Goal: Task Accomplishment & Management: Manage account settings

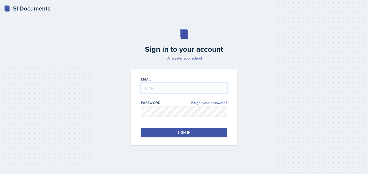
click at [157, 84] on input "email" at bounding box center [184, 88] width 86 height 11
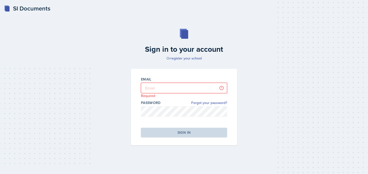
type input "[PERSON_NAME][EMAIL_ADDRESS][PERSON_NAME][DOMAIN_NAME]"
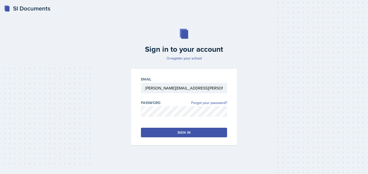
click at [181, 130] on div "Sign in" at bounding box center [183, 132] width 13 height 5
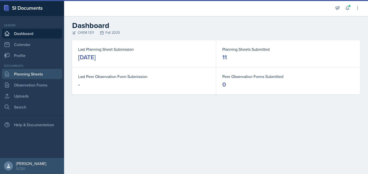
click at [14, 76] on link "Planning Sheets" at bounding box center [32, 74] width 60 height 10
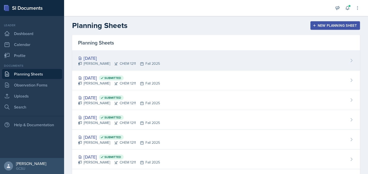
click at [130, 57] on div "[DATE]" at bounding box center [119, 58] width 82 height 7
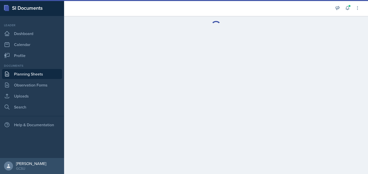
click at [22, 75] on link "Planning Sheets" at bounding box center [32, 74] width 60 height 10
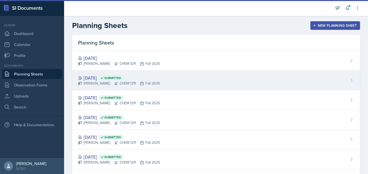
click at [102, 76] on div "[DATE] Submitted" at bounding box center [119, 78] width 82 height 7
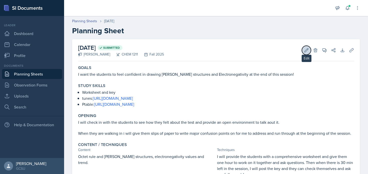
click at [305, 49] on icon at bounding box center [306, 50] width 5 height 5
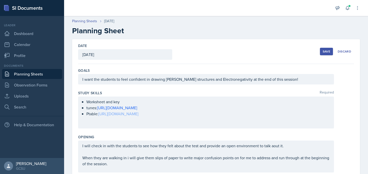
scroll to position [165, 0]
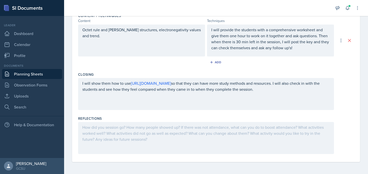
click at [122, 141] on div at bounding box center [206, 138] width 256 height 32
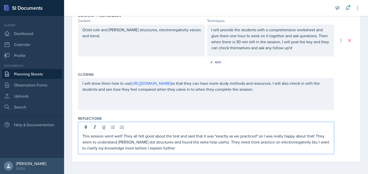
click at [292, 141] on p "This session went well! They all felt good about the test and said that it was …" at bounding box center [205, 142] width 247 height 18
click at [273, 150] on p "This session went well! They all felt good about the test and said that it was …" at bounding box center [205, 142] width 247 height 18
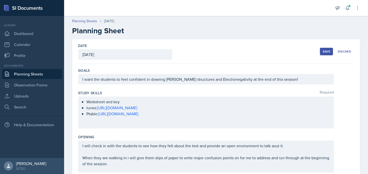
click at [326, 49] on button "Save" at bounding box center [326, 52] width 13 height 8
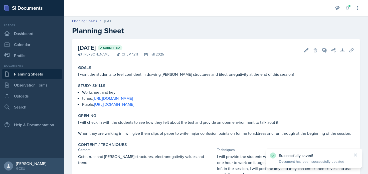
scroll to position [78, 0]
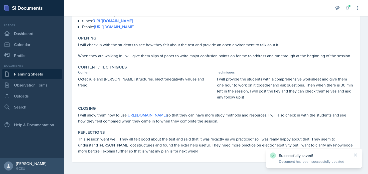
click at [35, 75] on link "Planning Sheets" at bounding box center [32, 74] width 60 height 10
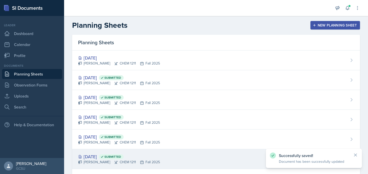
scroll to position [0, 0]
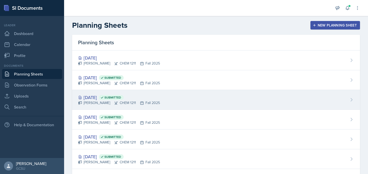
click at [113, 101] on div "[PERSON_NAME] CHEM 1211 Fall 2025" at bounding box center [119, 102] width 82 height 5
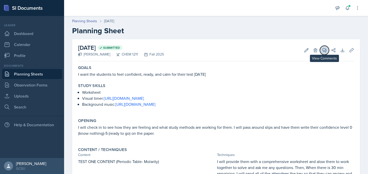
click at [323, 53] on button "View Comments" at bounding box center [324, 50] width 9 height 9
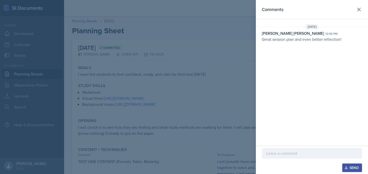
click at [149, 84] on div at bounding box center [184, 87] width 368 height 174
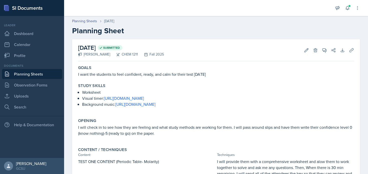
click at [29, 77] on link "Planning Sheets" at bounding box center [32, 74] width 60 height 10
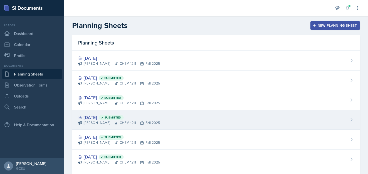
click at [96, 122] on div "[PERSON_NAME] CHEM 1211 Fall 2025" at bounding box center [119, 122] width 82 height 5
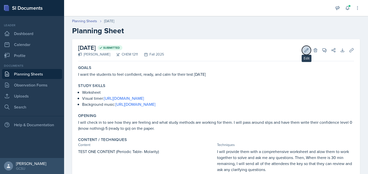
click at [306, 49] on icon at bounding box center [306, 50] width 4 height 4
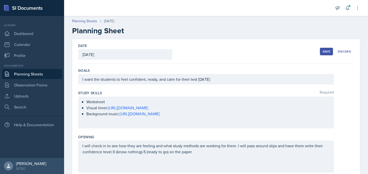
click at [320, 52] on button "Save" at bounding box center [326, 52] width 13 height 8
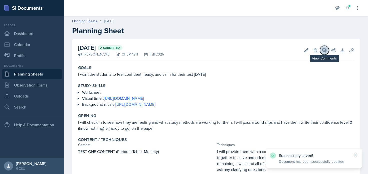
click at [325, 51] on icon at bounding box center [324, 51] width 4 height 4
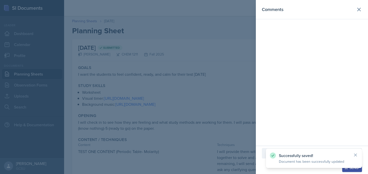
click at [19, 135] on div at bounding box center [184, 87] width 368 height 174
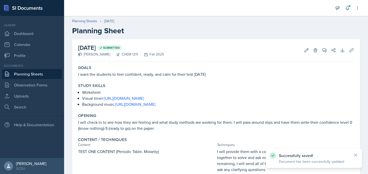
click at [33, 74] on link "Planning Sheets" at bounding box center [32, 74] width 60 height 10
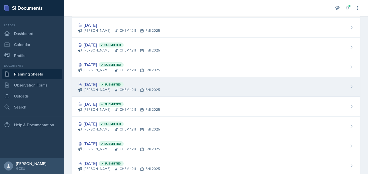
scroll to position [33, 0]
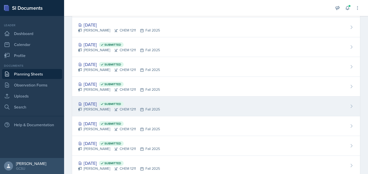
click at [111, 109] on div "[PERSON_NAME] CHEM 1211 Fall 2025" at bounding box center [119, 109] width 82 height 5
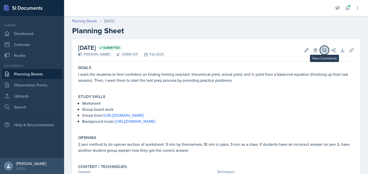
click at [323, 49] on icon at bounding box center [324, 51] width 4 height 4
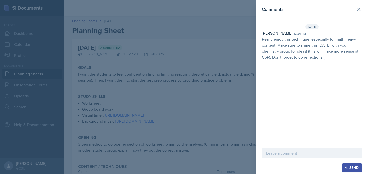
drag, startPoint x: 305, startPoint y: 41, endPoint x: 307, endPoint y: 78, distance: 36.8
click at [307, 78] on div "Comments [DATE] [PERSON_NAME] 12:26 pm Really enjoy this technique, especially …" at bounding box center [312, 73] width 112 height 146
click at [164, 114] on div at bounding box center [184, 87] width 368 height 174
